Goal: Transaction & Acquisition: Purchase product/service

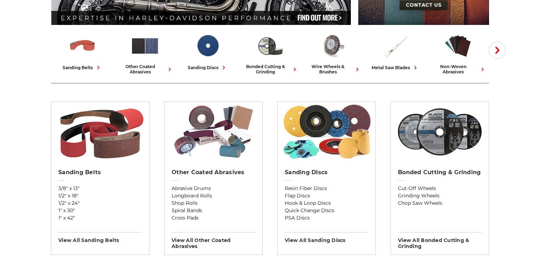
scroll to position [167, 0]
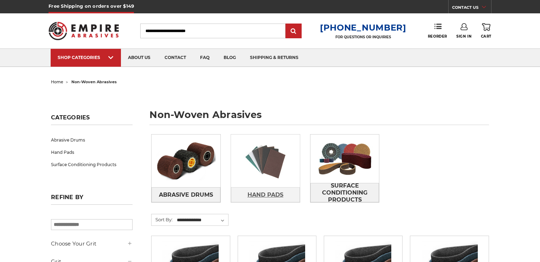
scroll to position [99, 0]
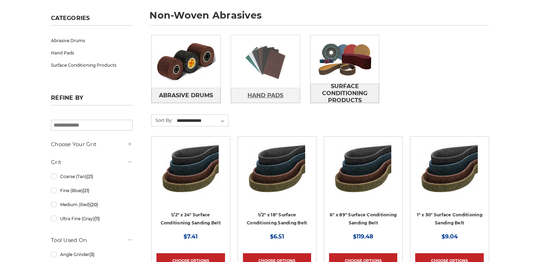
click at [256, 92] on span "Hand Pads" at bounding box center [265, 96] width 36 height 12
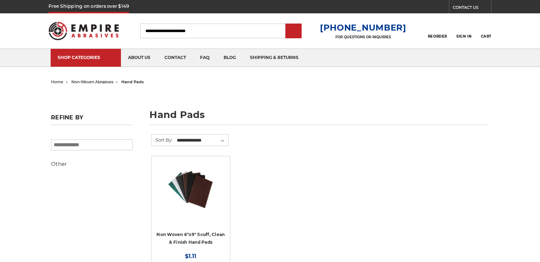
click at [202, 161] on div at bounding box center [190, 195] width 68 height 68
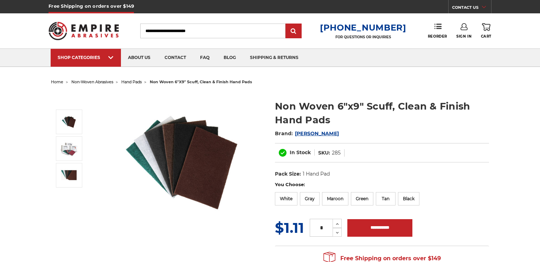
click at [69, 171] on img at bounding box center [69, 175] width 18 height 13
